Goal: Information Seeking & Learning: Compare options

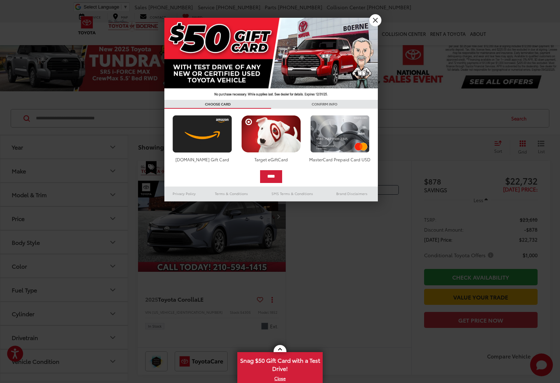
click at [375, 19] on link "X" at bounding box center [375, 20] width 12 height 12
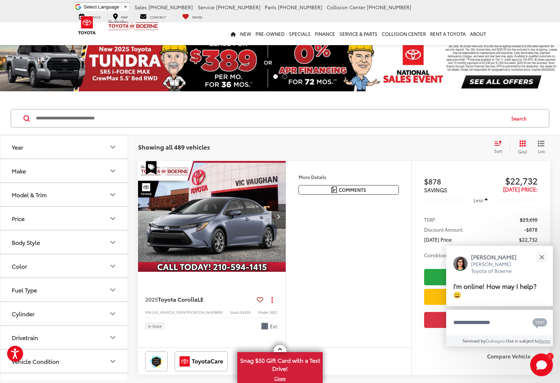
click at [114, 170] on icon "Make" at bounding box center [112, 171] width 9 height 9
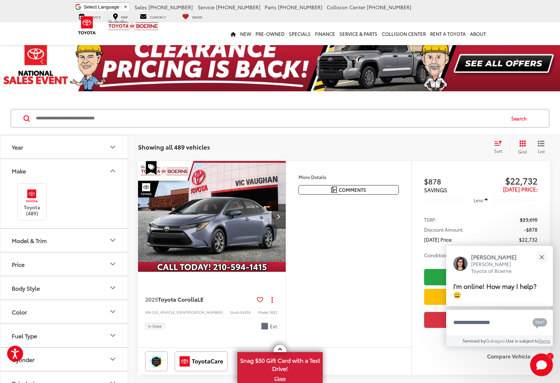
click at [113, 239] on icon "Model & Trim" at bounding box center [112, 240] width 9 height 9
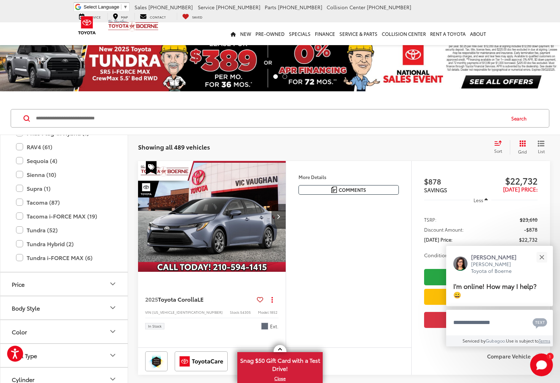
scroll to position [298, 0]
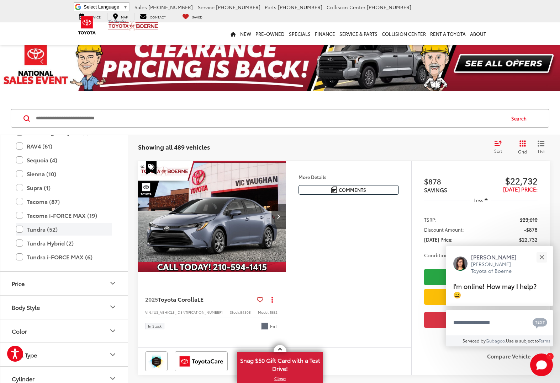
click at [22, 228] on label "Tundra (52)" at bounding box center [64, 229] width 96 height 12
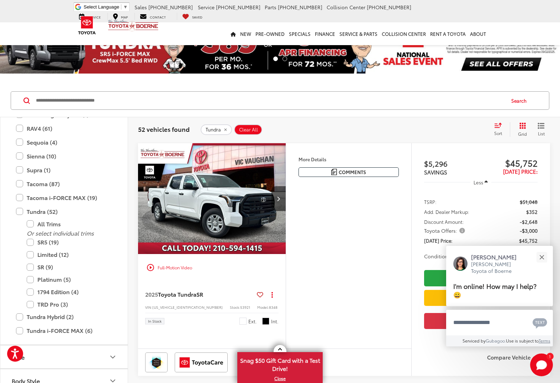
scroll to position [20, 0]
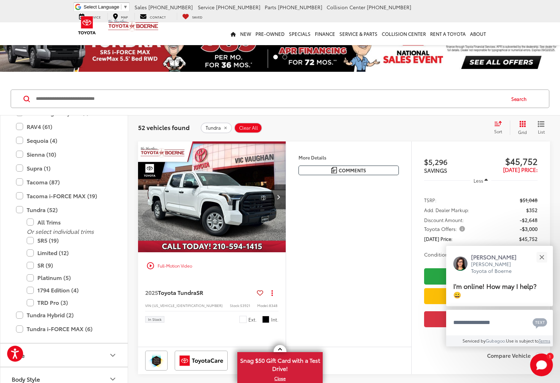
click at [204, 207] on img "2025 Toyota Tundra SR 0" at bounding box center [212, 197] width 149 height 111
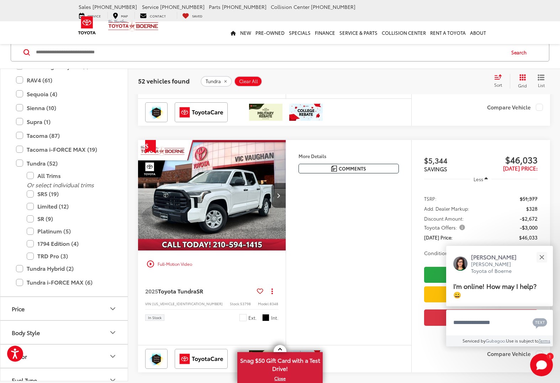
scroll to position [516, 0]
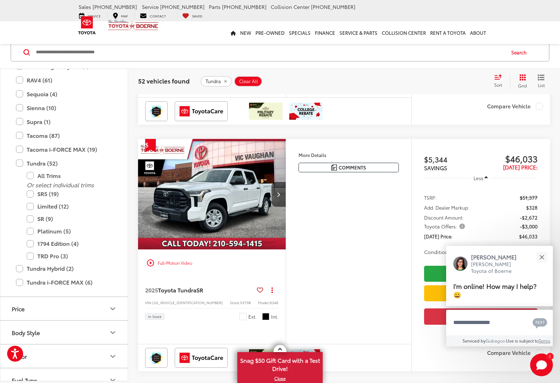
click at [224, 240] on img "2025 Toyota Tundra SR 0" at bounding box center [212, 194] width 149 height 111
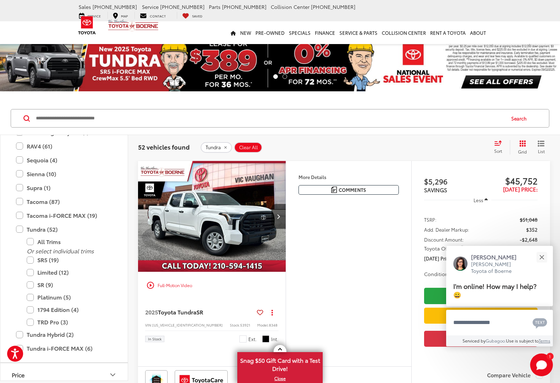
scroll to position [0, 0]
click at [215, 219] on img "2025 Toyota Tundra SR 0" at bounding box center [212, 216] width 149 height 111
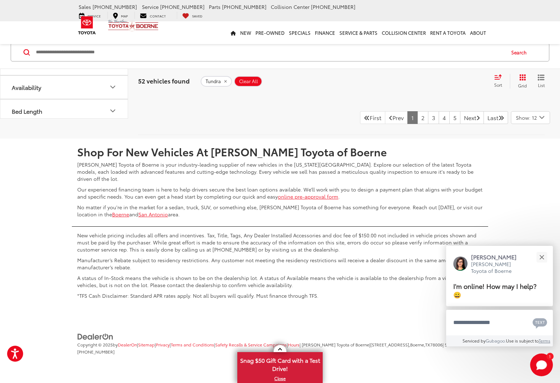
scroll to position [3085, 0]
click at [417, 124] on link "2" at bounding box center [422, 117] width 11 height 13
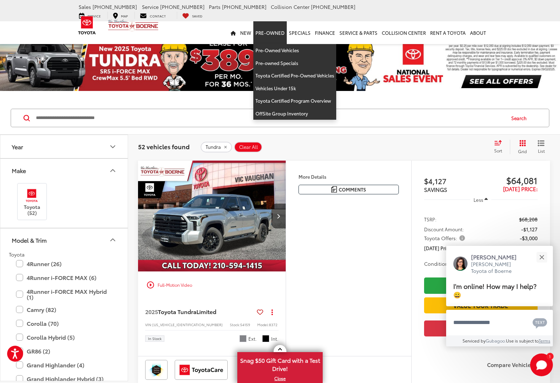
scroll to position [1, 0]
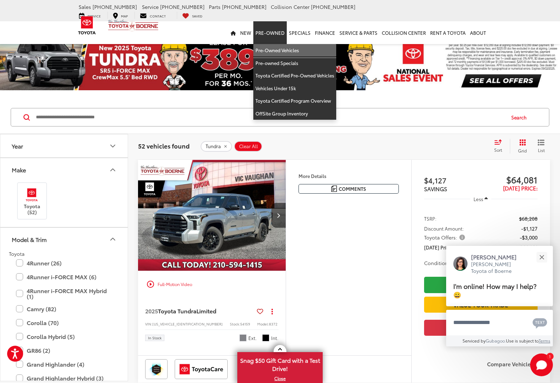
click at [280, 44] on link "Pre-Owned Vehicles" at bounding box center [294, 50] width 83 height 13
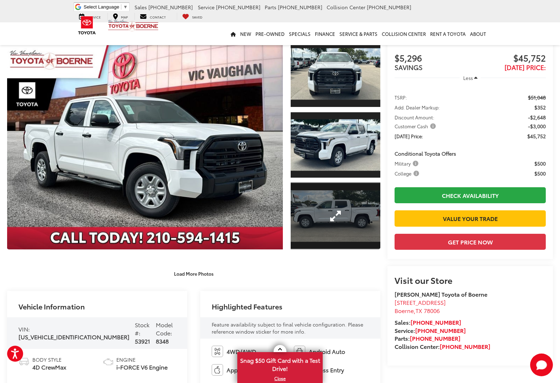
scroll to position [38, 0]
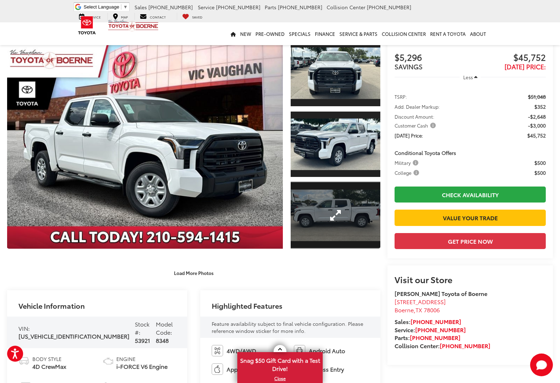
click at [344, 217] on link "Expand Photo 3" at bounding box center [336, 215] width 90 height 67
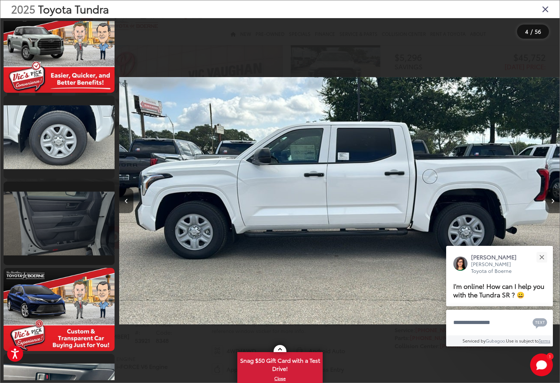
scroll to position [877, 0]
click at [75, 230] on link at bounding box center [59, 222] width 111 height 83
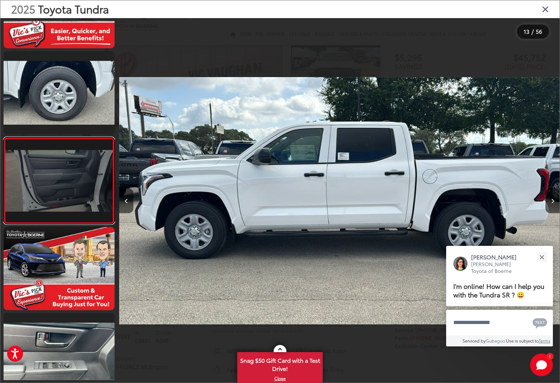
scroll to position [0, 5282]
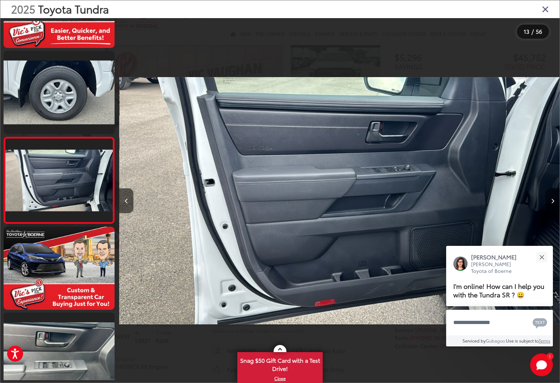
click at [552, 202] on icon "Next image" at bounding box center [552, 201] width 3 height 5
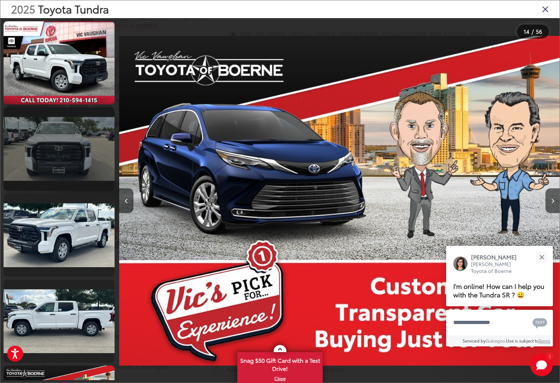
scroll to position [0, 0]
click at [61, 152] on link at bounding box center [59, 148] width 111 height 83
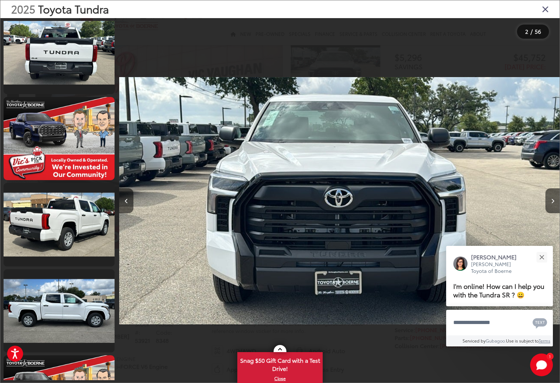
scroll to position [531, 0]
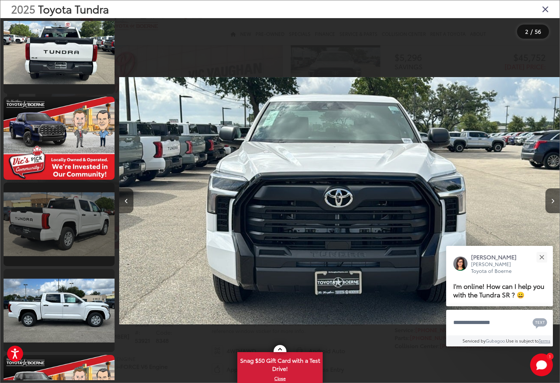
click at [66, 227] on link at bounding box center [59, 224] width 111 height 83
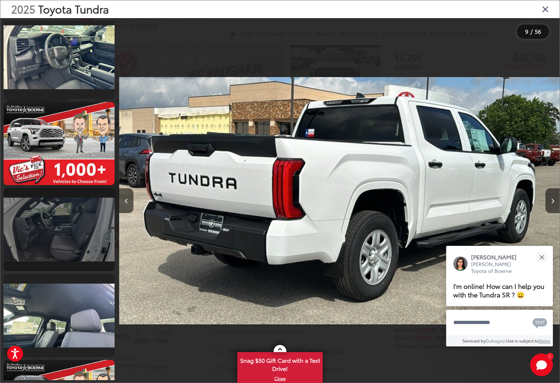
scroll to position [1304, 0]
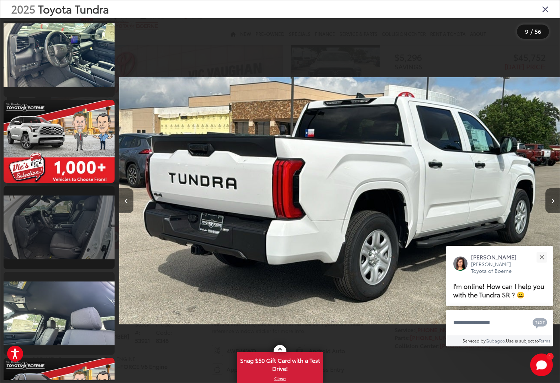
click at [60, 226] on link at bounding box center [59, 227] width 111 height 83
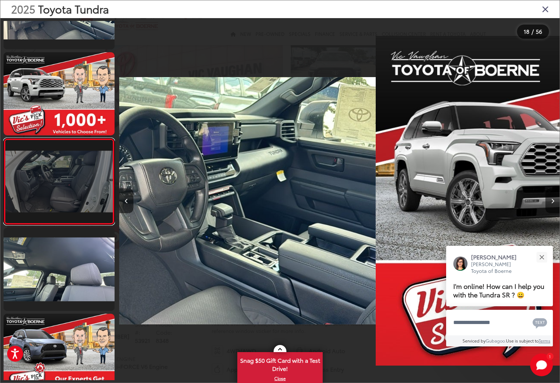
scroll to position [1349, 0]
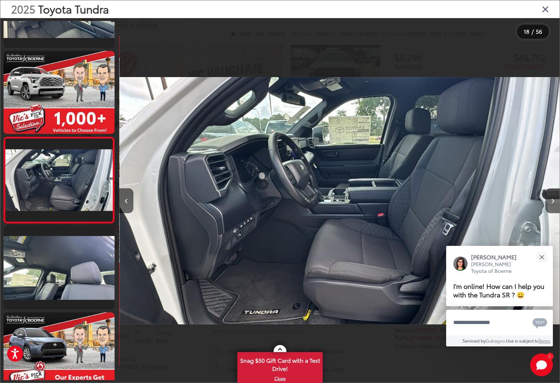
click at [367, 246] on img "2025 Toyota Tundra SR 17" at bounding box center [339, 200] width 440 height 345
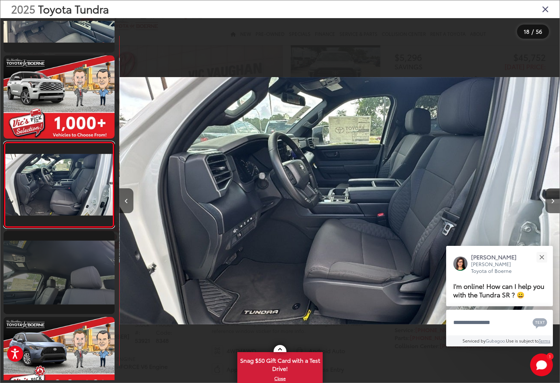
scroll to position [0, 0]
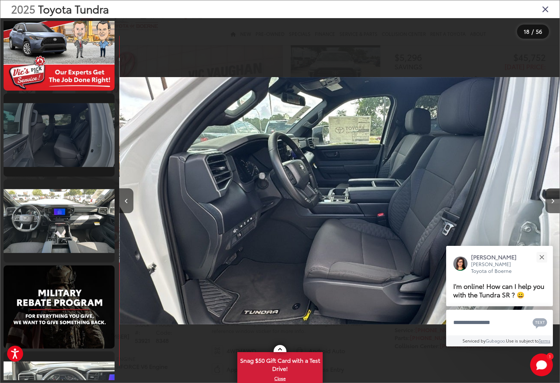
click at [62, 130] on link at bounding box center [59, 135] width 111 height 83
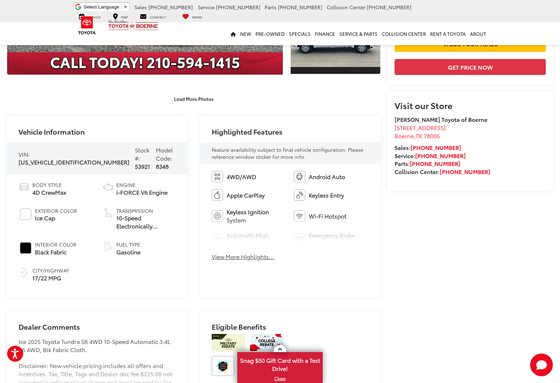
scroll to position [213, 0]
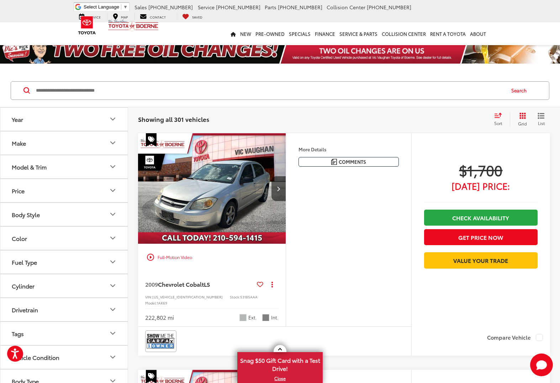
click at [114, 143] on icon "Make" at bounding box center [113, 143] width 4 height 2
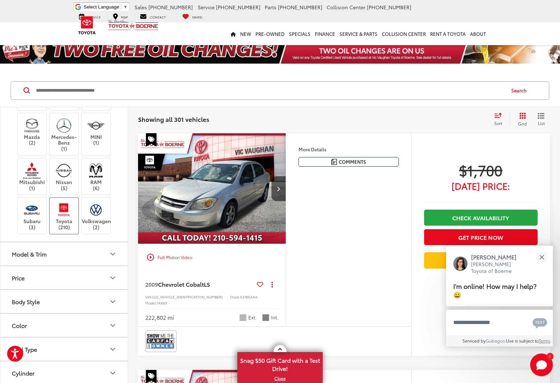
scroll to position [133, 0]
click at [65, 218] on img at bounding box center [64, 209] width 20 height 17
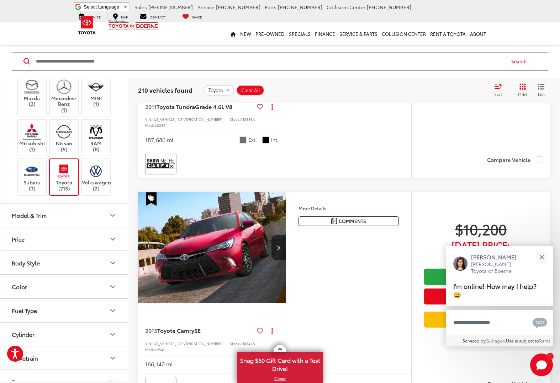
scroll to position [180, 0]
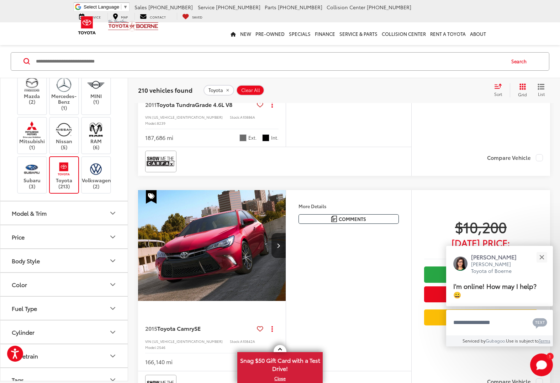
click at [114, 218] on div "Model & Trim" at bounding box center [112, 213] width 9 height 9
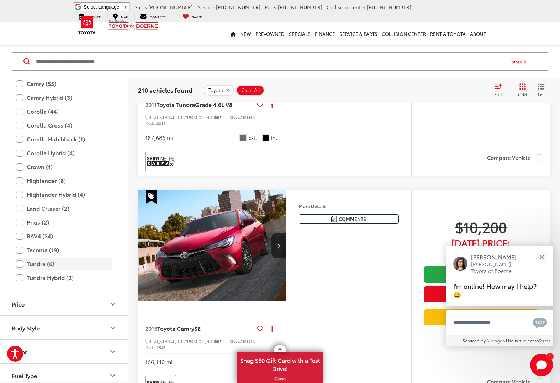
scroll to position [329, 0]
click at [21, 272] on label "Tundra (6)" at bounding box center [64, 265] width 96 height 12
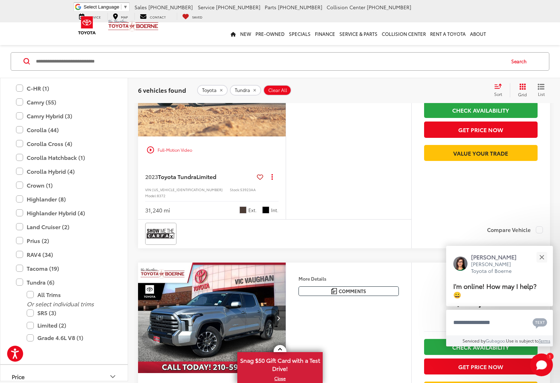
scroll to position [1035, 0]
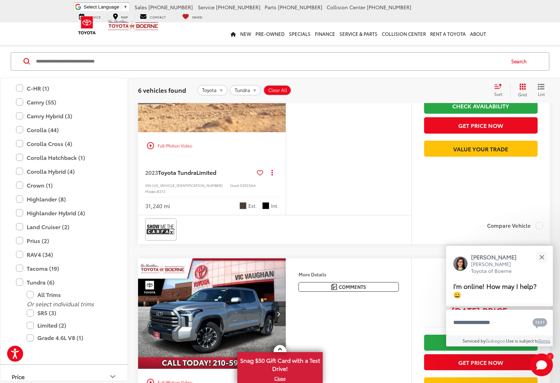
click at [215, 300] on img "2024 Toyota Tundra Limited 0" at bounding box center [212, 314] width 149 height 111
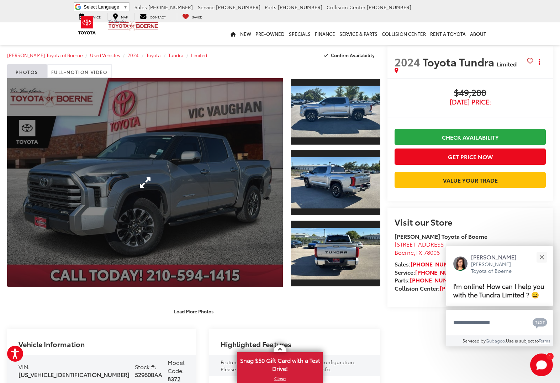
click at [192, 200] on link "Expand Photo 0" at bounding box center [145, 182] width 276 height 209
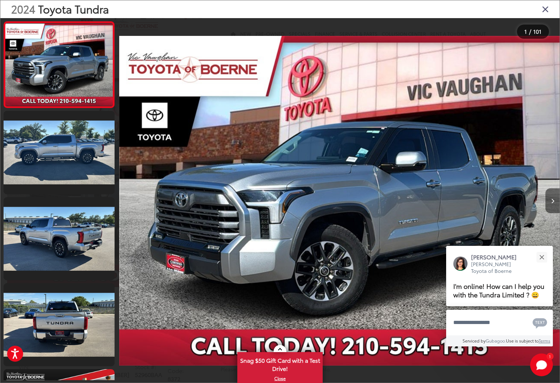
click at [552, 201] on icon "Next image" at bounding box center [552, 201] width 3 height 5
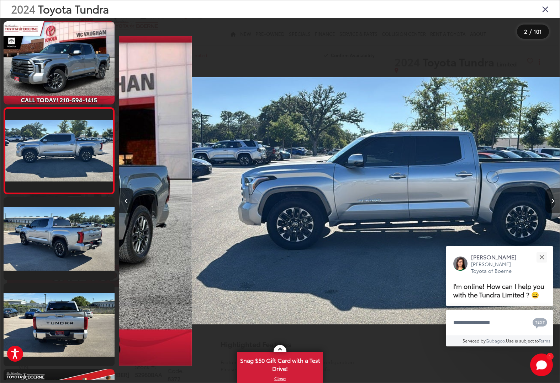
scroll to position [0, 440]
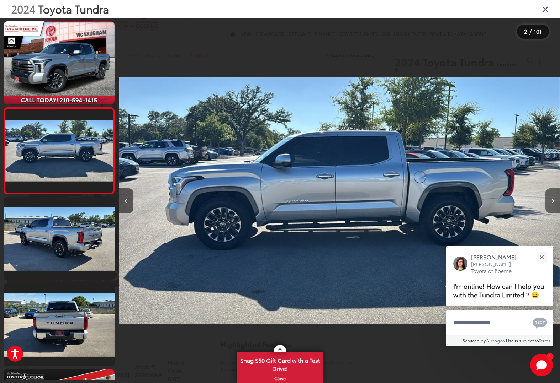
click at [552, 201] on icon "Next image" at bounding box center [552, 201] width 3 height 5
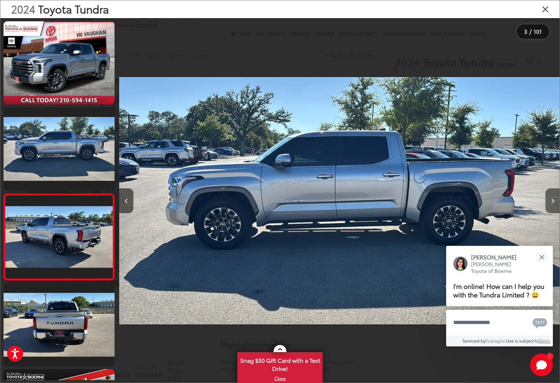
scroll to position [0, 880]
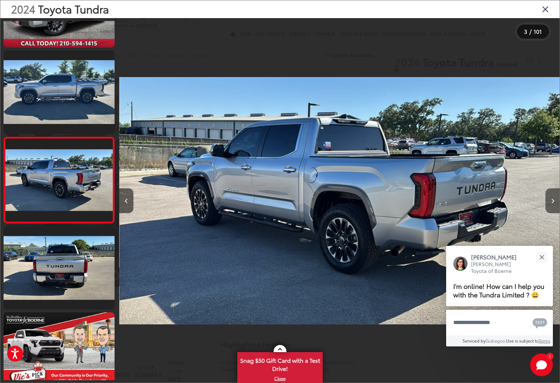
click at [552, 201] on icon "Next image" at bounding box center [552, 201] width 3 height 5
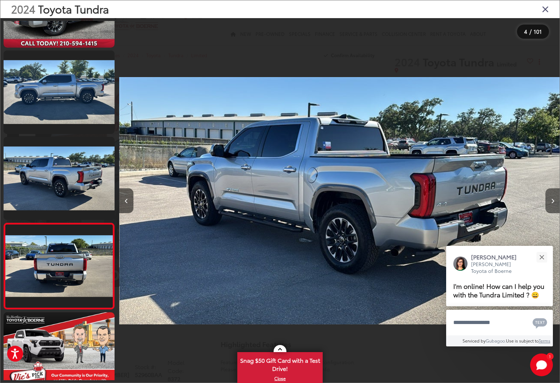
scroll to position [143, 0]
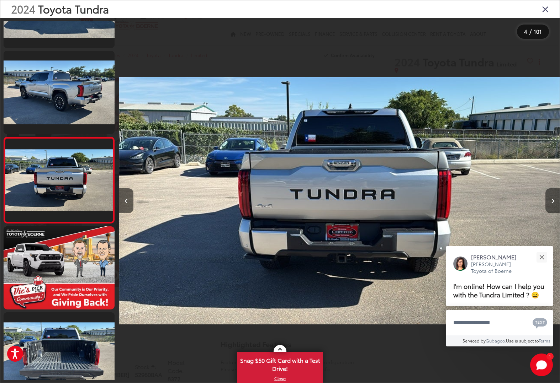
click at [552, 201] on icon "Next image" at bounding box center [552, 201] width 3 height 5
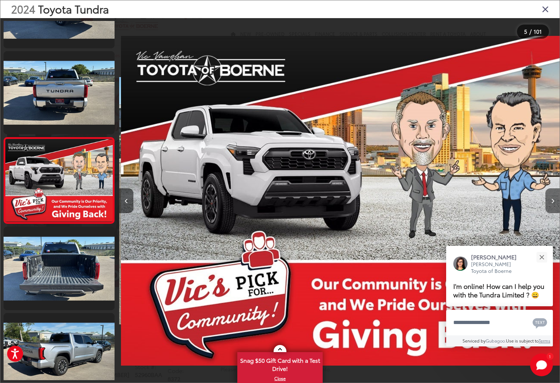
scroll to position [229, 0]
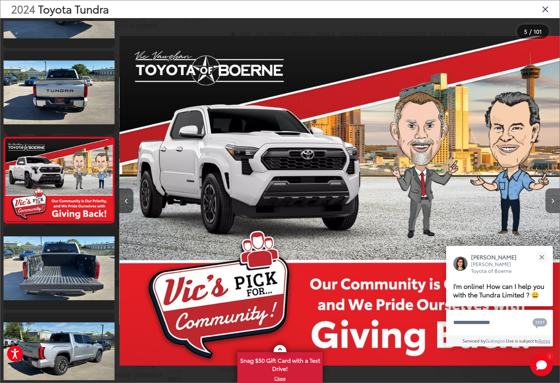
click at [552, 201] on icon "Next image" at bounding box center [552, 201] width 3 height 5
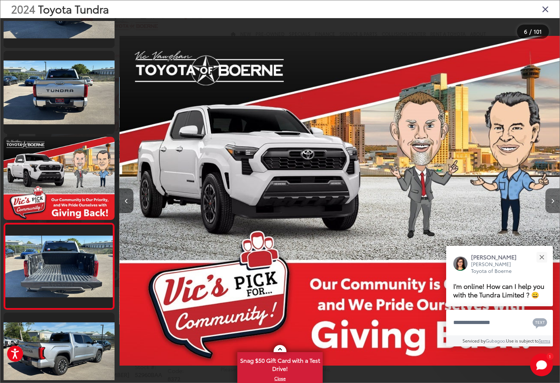
scroll to position [0, 2201]
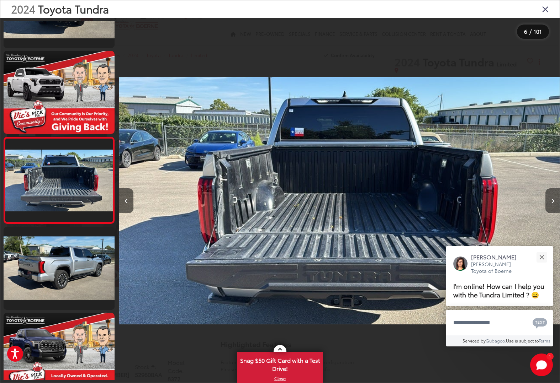
click at [552, 201] on icon "Next image" at bounding box center [552, 201] width 3 height 5
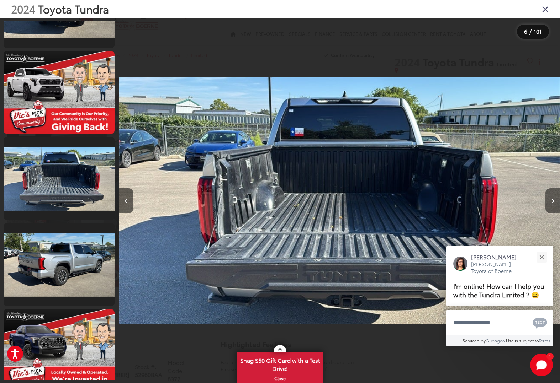
scroll to position [0, 2641]
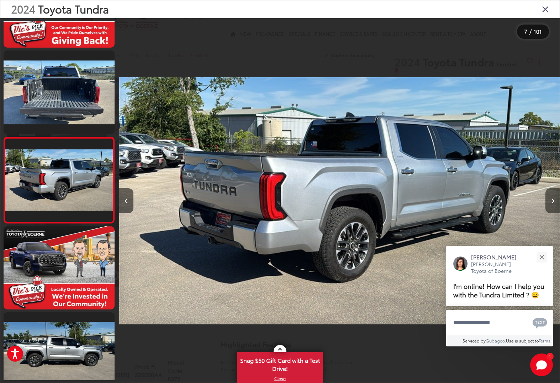
click at [552, 201] on icon "Next image" at bounding box center [552, 201] width 3 height 5
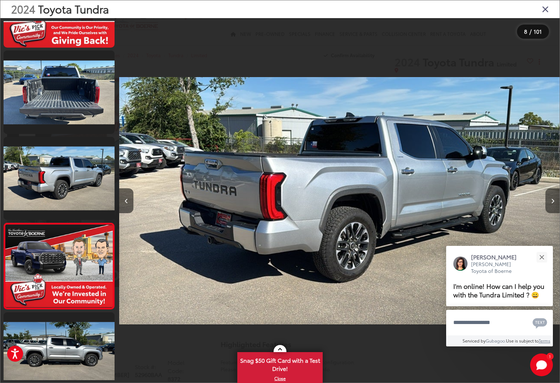
scroll to position [488, 0]
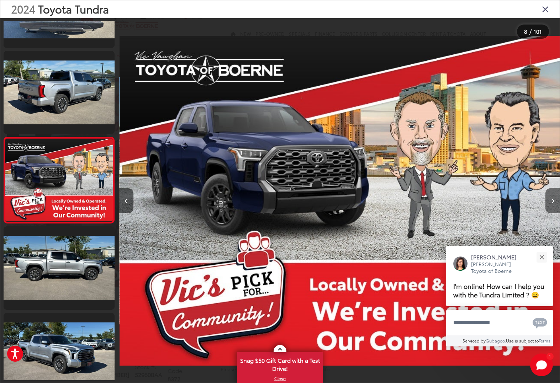
click at [552, 201] on icon "Next image" at bounding box center [552, 201] width 3 height 5
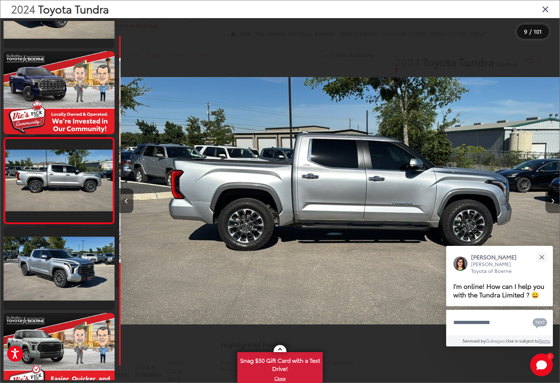
scroll to position [0, 3521]
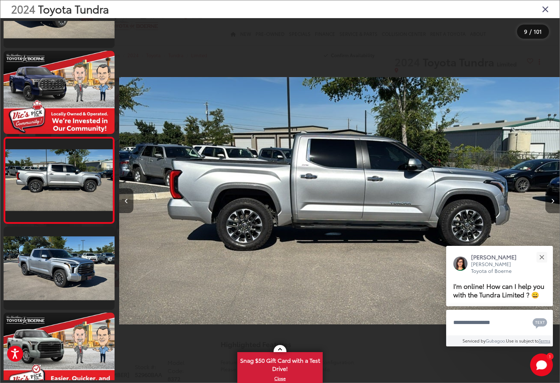
click at [552, 201] on icon "Next image" at bounding box center [552, 201] width 3 height 5
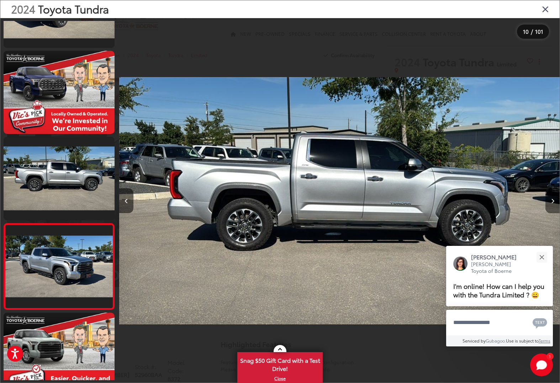
scroll to position [0, 0]
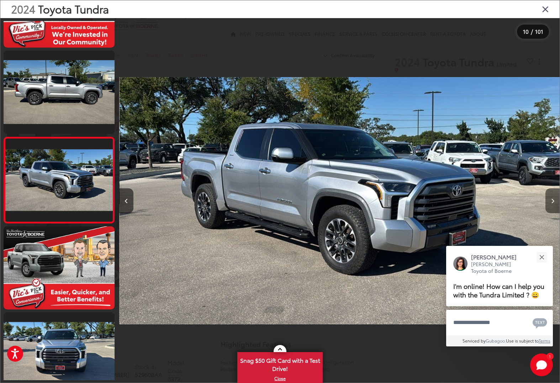
click at [552, 201] on icon "Next image" at bounding box center [552, 201] width 3 height 5
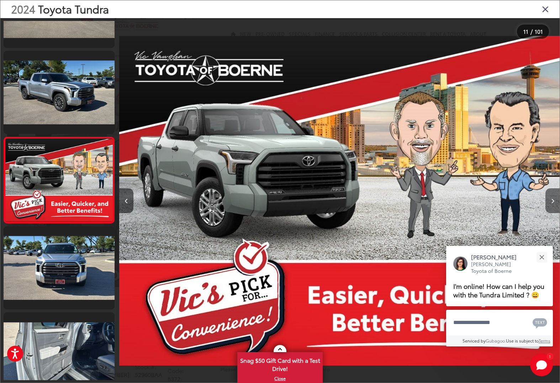
click at [552, 201] on icon "Next image" at bounding box center [552, 201] width 3 height 5
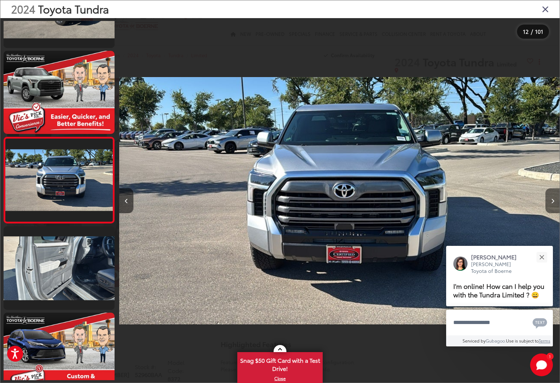
click at [552, 201] on icon "Next image" at bounding box center [552, 201] width 3 height 5
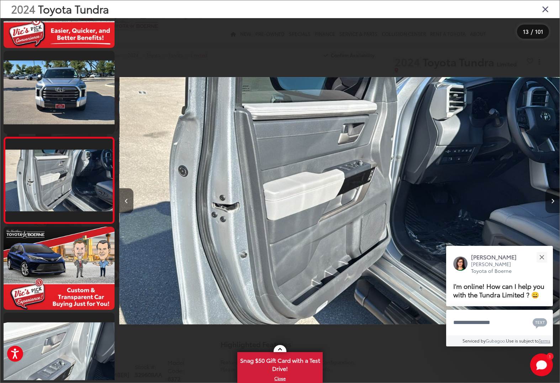
click at [553, 201] on icon "Next image" at bounding box center [552, 201] width 3 height 5
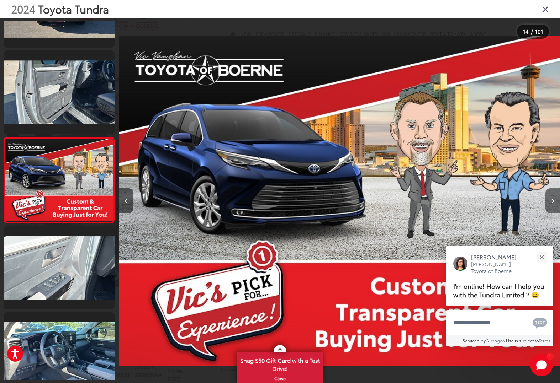
click at [553, 201] on icon "Next image" at bounding box center [552, 201] width 3 height 5
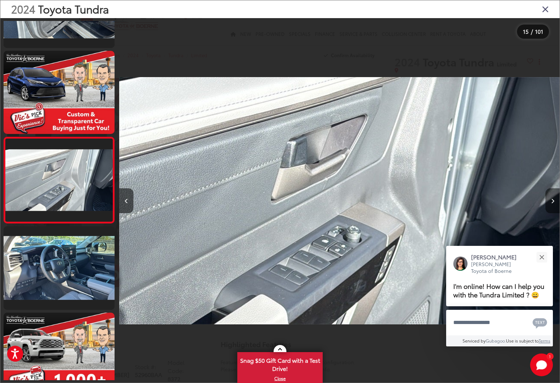
click at [553, 201] on icon "Next image" at bounding box center [552, 201] width 3 height 5
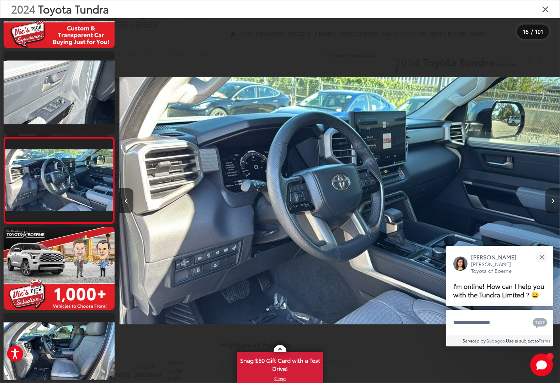
click at [553, 201] on icon "Next image" at bounding box center [552, 201] width 3 height 5
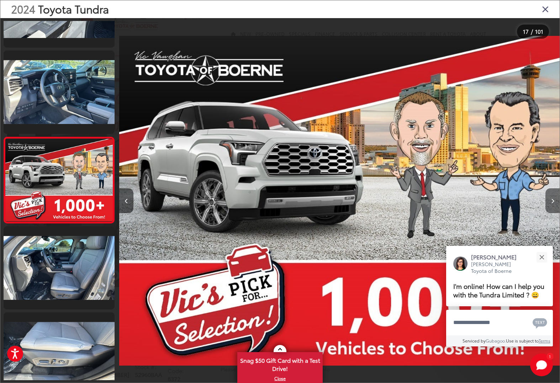
click at [553, 201] on icon "Next image" at bounding box center [552, 201] width 3 height 5
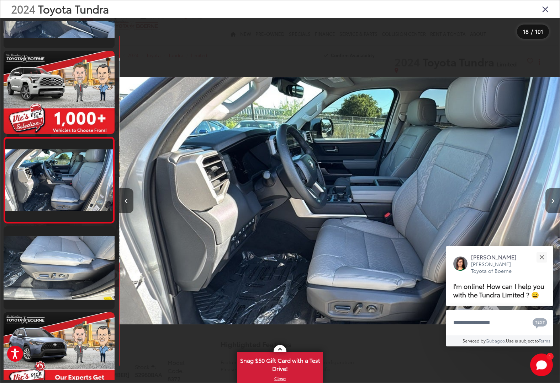
click at [553, 201] on icon "Next image" at bounding box center [552, 201] width 3 height 5
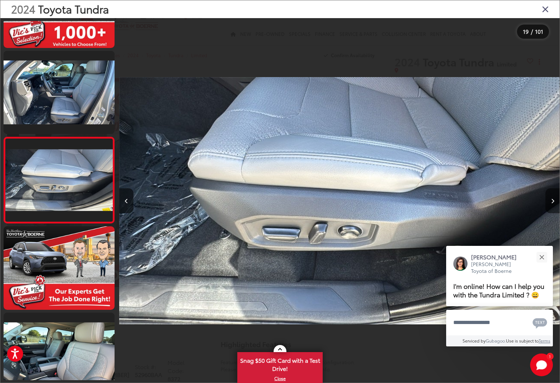
click at [553, 201] on icon "Next image" at bounding box center [552, 201] width 3 height 5
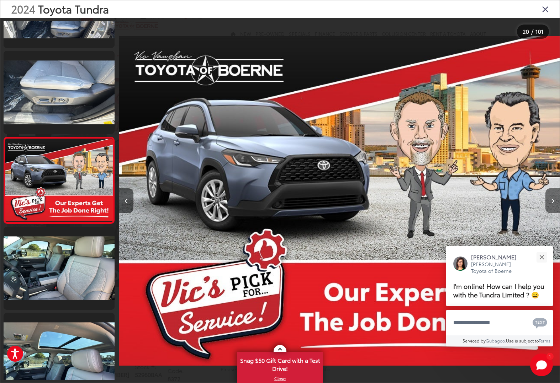
click at [553, 201] on icon "Next image" at bounding box center [552, 201] width 3 height 5
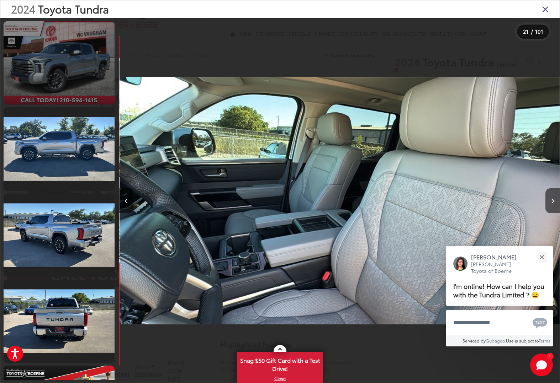
click at [78, 60] on link at bounding box center [59, 62] width 111 height 83
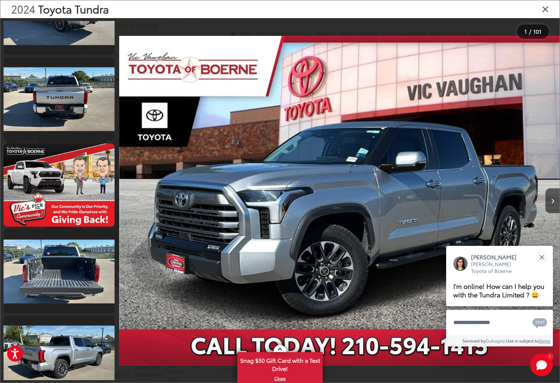
scroll to position [226, 0]
click at [324, 213] on img "2024 Toyota Tundra Limited 0" at bounding box center [339, 200] width 440 height 345
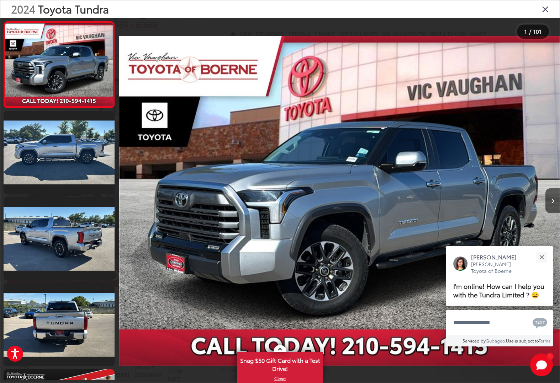
click at [324, 213] on img "2024 Toyota Tundra Limited 0" at bounding box center [339, 200] width 440 height 345
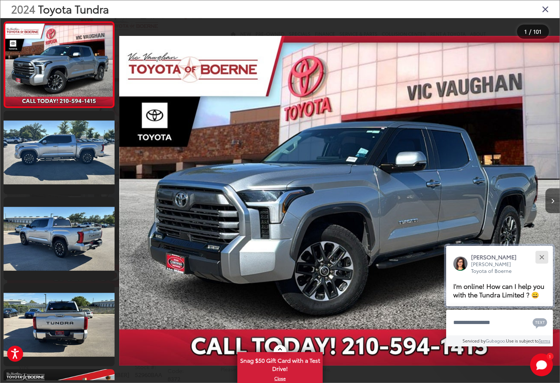
click at [540, 255] on div "Close" at bounding box center [541, 257] width 5 height 5
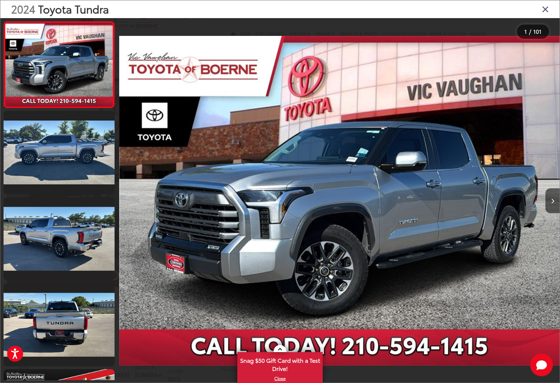
scroll to position [0, 1]
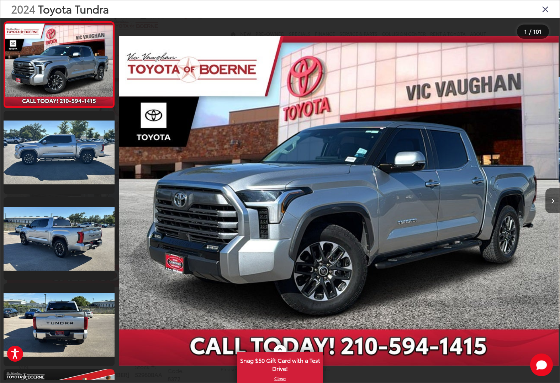
click at [437, 235] on img "2024 Toyota Tundra Limited 0" at bounding box center [338, 200] width 440 height 345
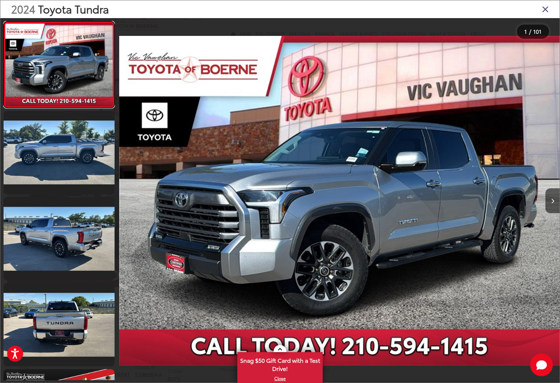
scroll to position [0, 0]
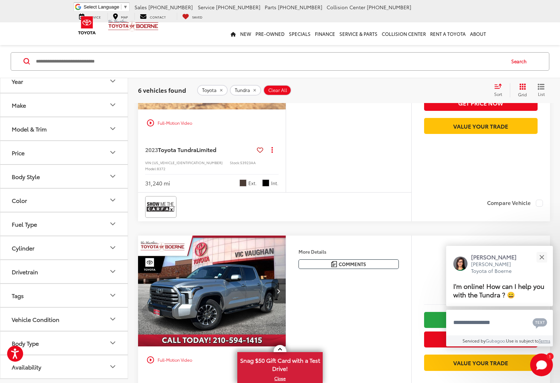
scroll to position [1053, 0]
click at [229, 273] on img "2024 Toyota Tundra Limited 0" at bounding box center [212, 290] width 149 height 111
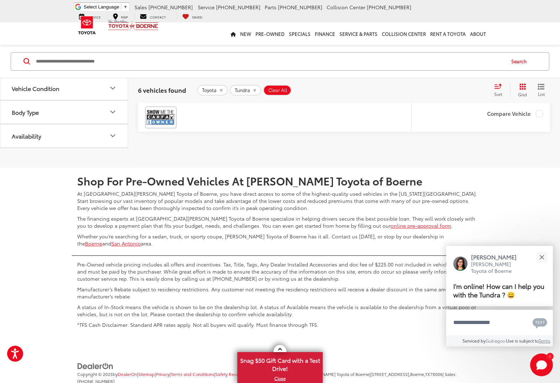
scroll to position [1383, 0]
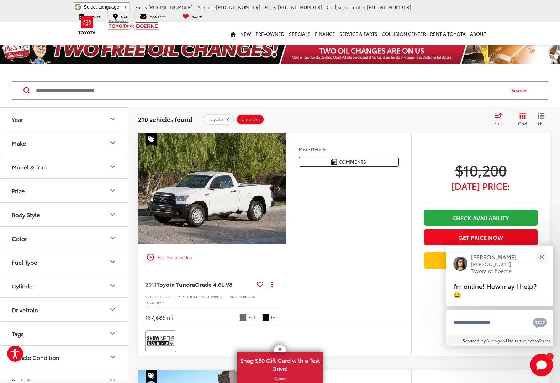
click at [114, 142] on icon "Make" at bounding box center [112, 143] width 9 height 9
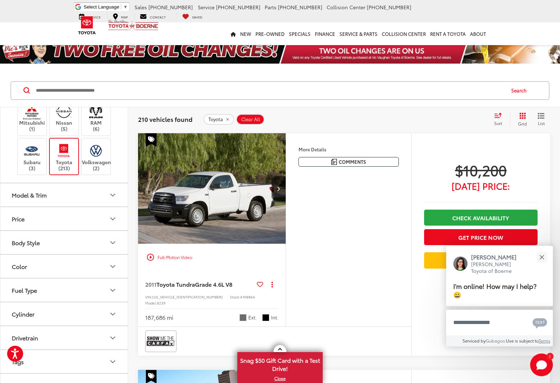
scroll to position [260, 0]
click at [64, 155] on label "Toyota (213)" at bounding box center [64, 156] width 29 height 29
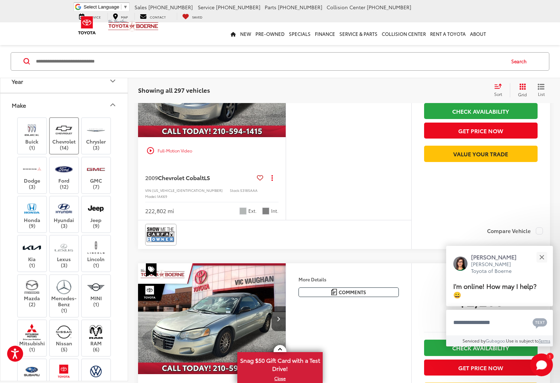
click at [63, 136] on img at bounding box center [64, 130] width 20 height 17
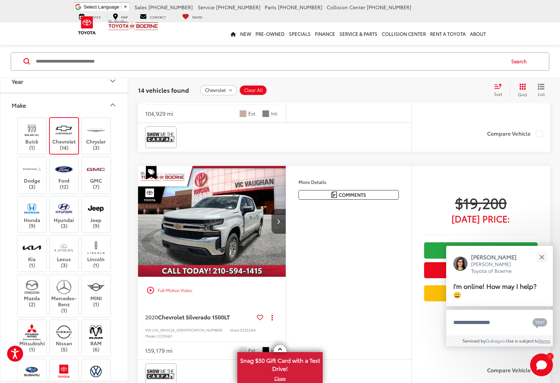
scroll to position [1331, 0]
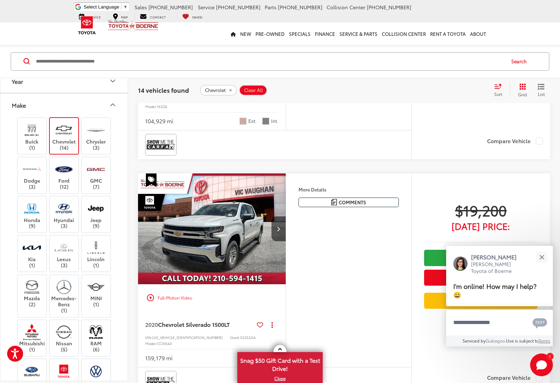
click at [232, 235] on img "2020 Chevrolet Silverado 1500 LT 0" at bounding box center [212, 229] width 149 height 111
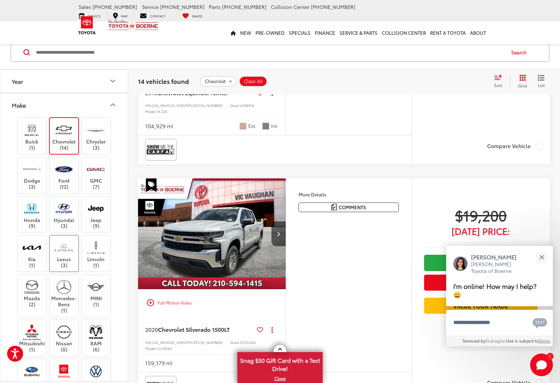
click at [68, 255] on label "Lexus (3)" at bounding box center [64, 253] width 29 height 29
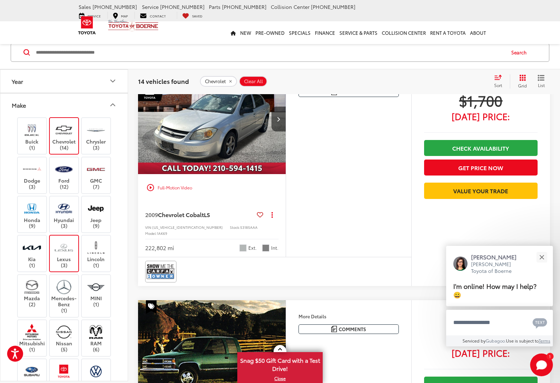
scroll to position [38, 0]
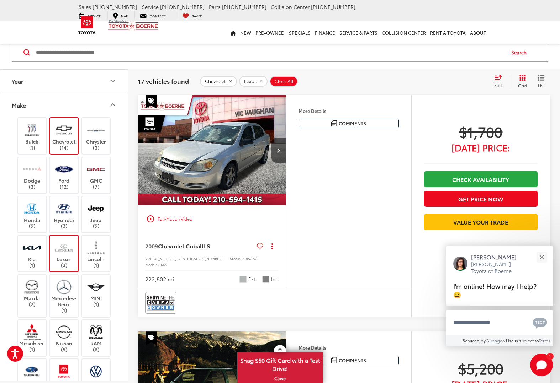
click at [73, 124] on img at bounding box center [64, 130] width 20 height 17
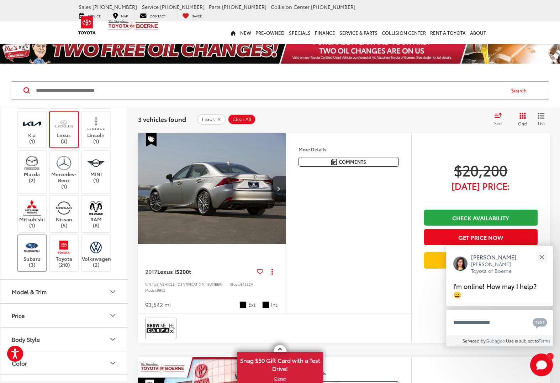
scroll to position [163, 0]
click at [34, 251] on img at bounding box center [32, 247] width 20 height 17
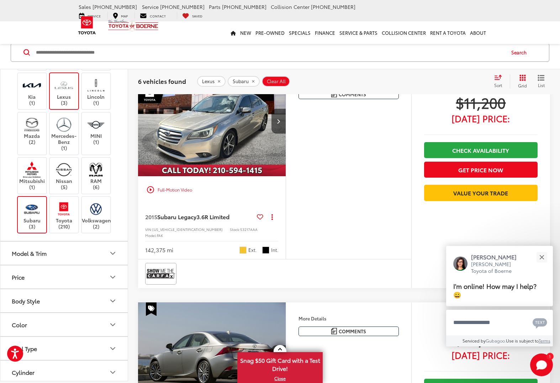
scroll to position [67, 0]
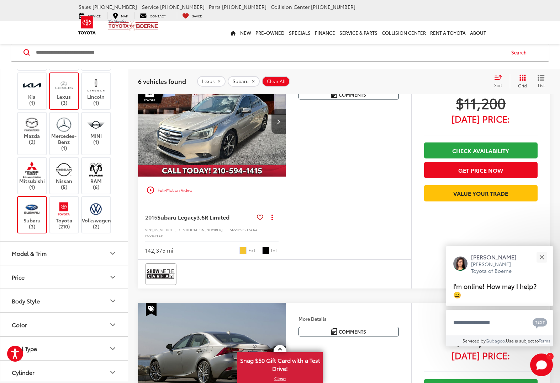
click at [65, 95] on label "Lexus (3)" at bounding box center [64, 91] width 29 height 29
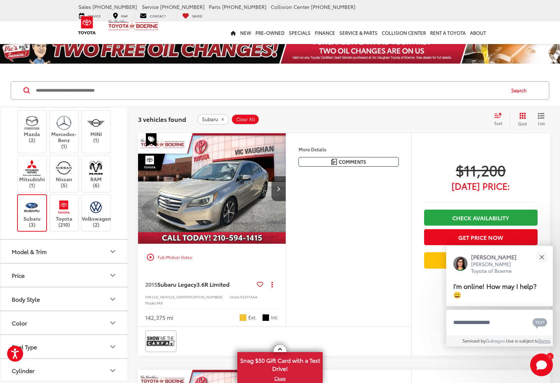
scroll to position [212, 0]
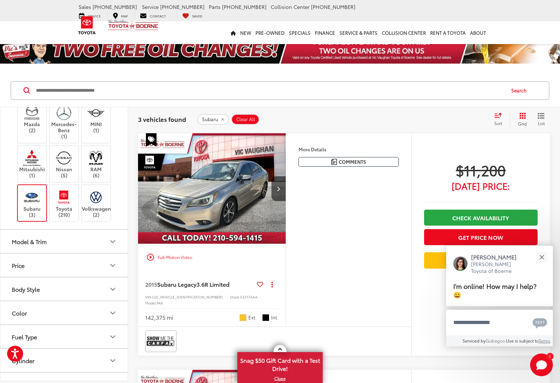
click at [31, 194] on img at bounding box center [32, 197] width 20 height 17
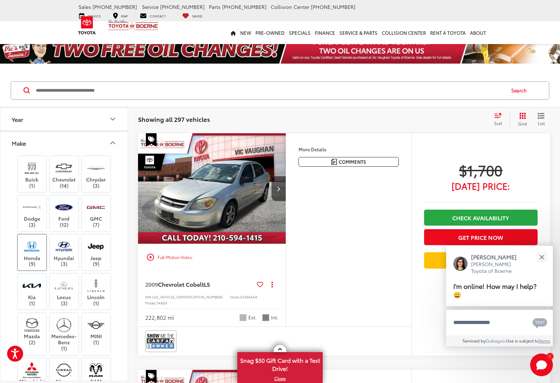
click at [32, 254] on label "Honda (9)" at bounding box center [32, 252] width 29 height 29
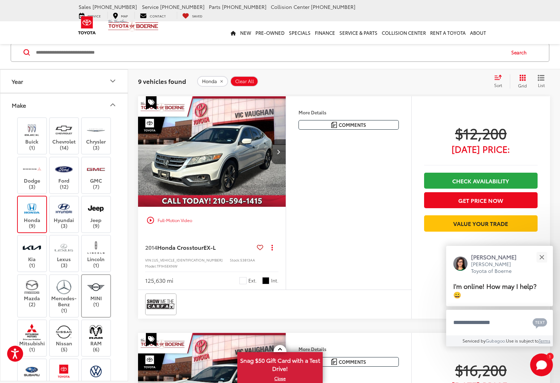
scroll to position [1209, 0]
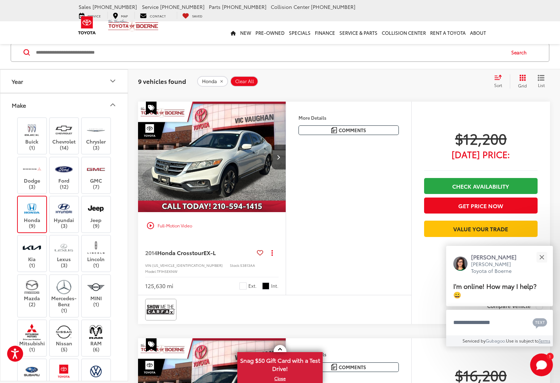
click at [40, 209] on img at bounding box center [32, 208] width 20 height 17
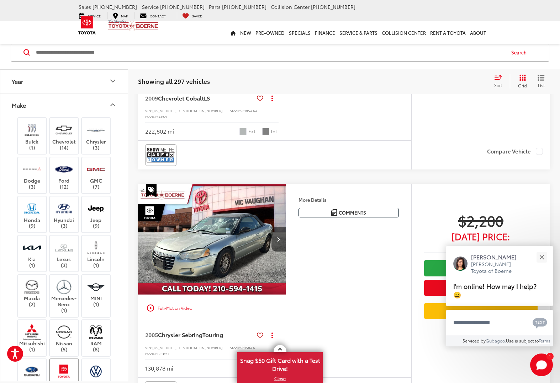
click at [67, 370] on img at bounding box center [64, 371] width 20 height 17
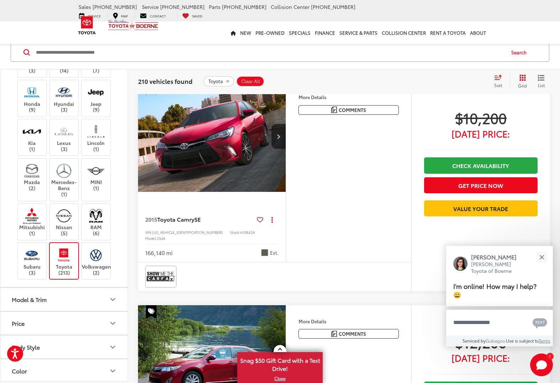
scroll to position [290, 0]
